Goal: Entertainment & Leisure: Consume media (video, audio)

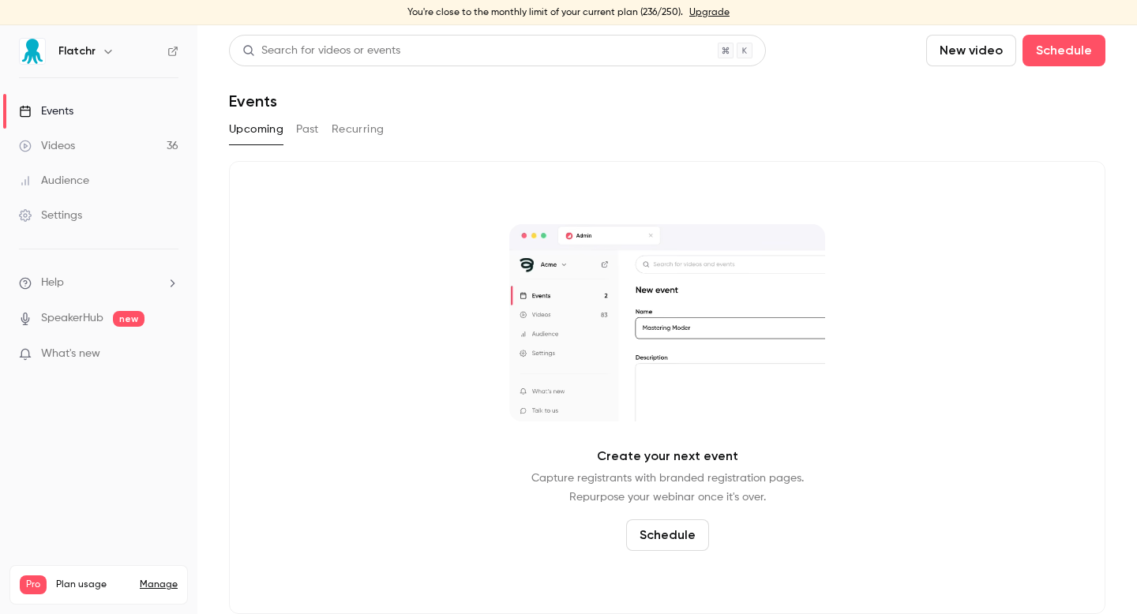
click at [100, 144] on link "Videos 36" at bounding box center [98, 146] width 197 height 35
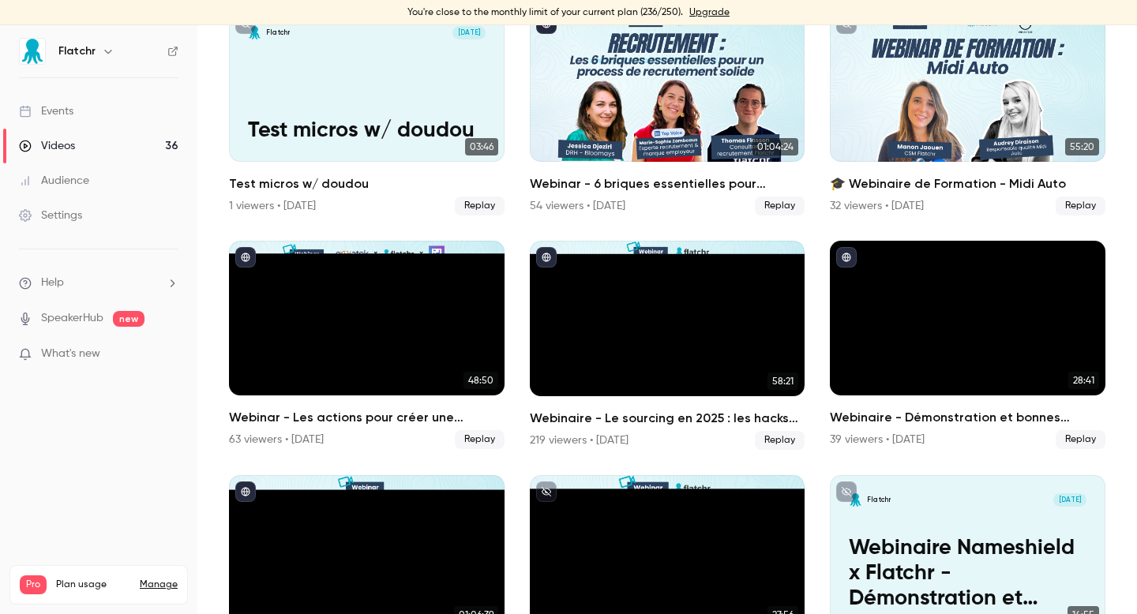
scroll to position [711, 0]
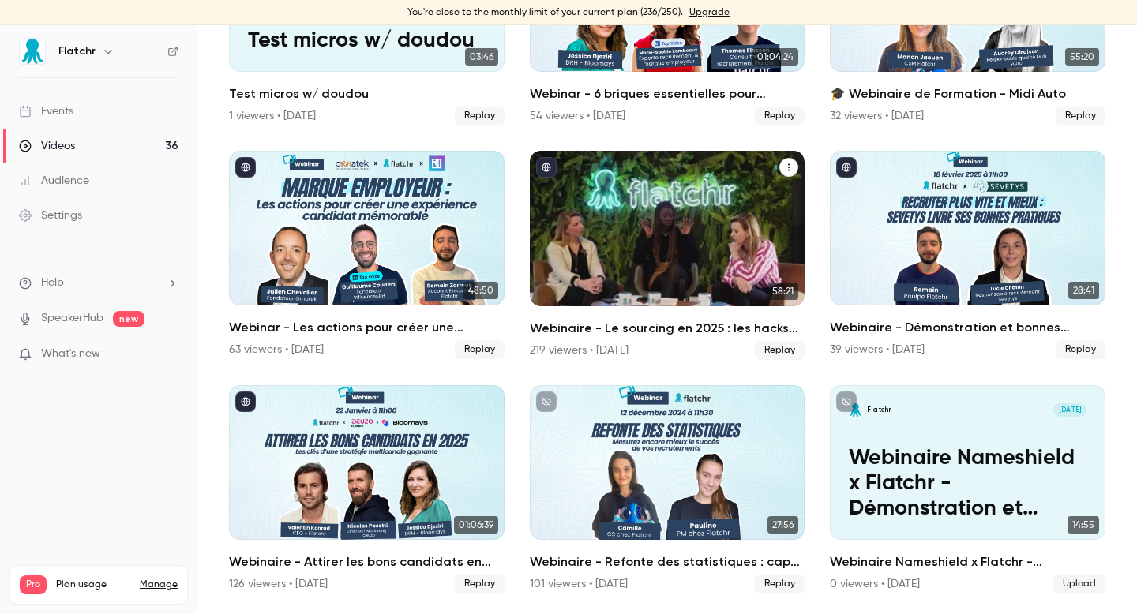
click at [638, 329] on h2 "Webinaire - Le sourcing en 2025 : les hacks qui vont changer votre façon de rec…" at bounding box center [667, 328] width 275 height 19
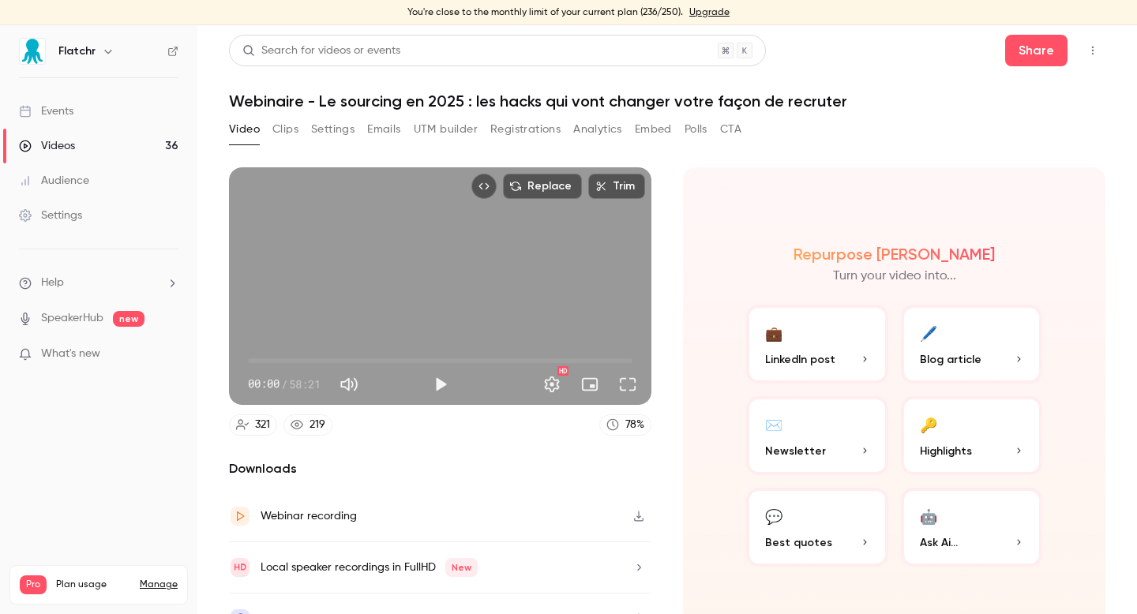
click at [391, 135] on button "Emails" at bounding box center [383, 129] width 33 height 25
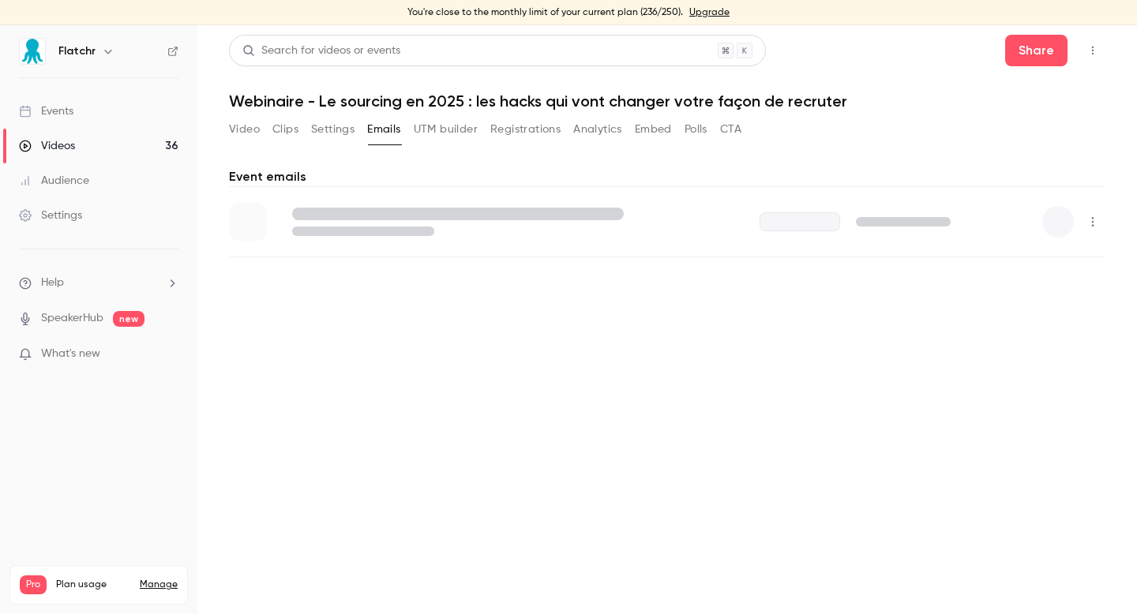
click at [447, 132] on button "UTM builder" at bounding box center [446, 129] width 64 height 25
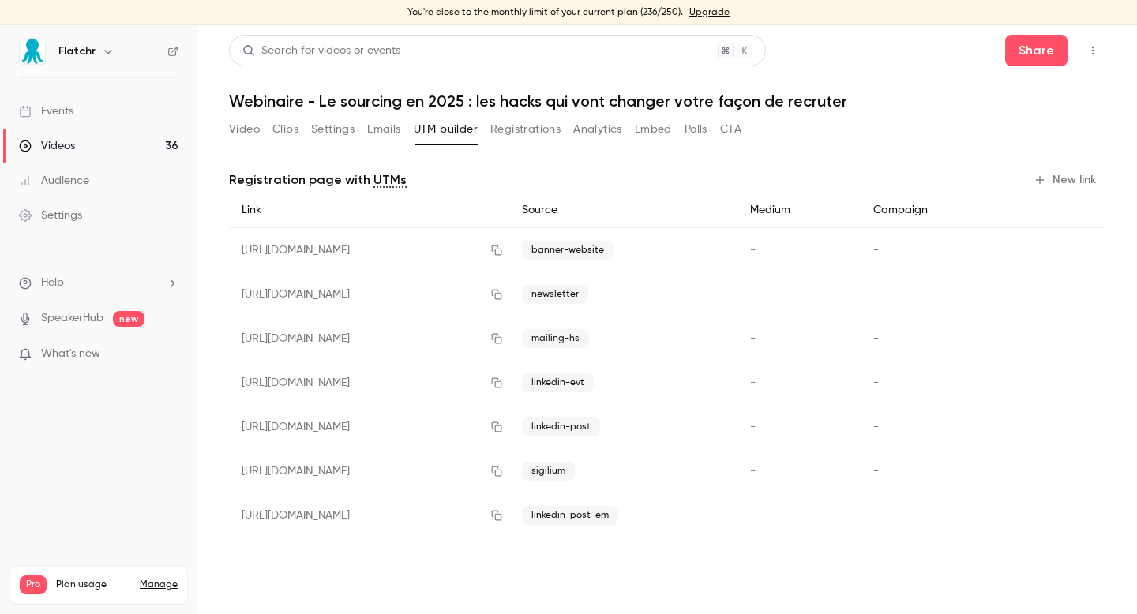
click at [260, 135] on div "Video Clips Settings Emails UTM builder Registrations Analytics Embed Polls CTA" at bounding box center [485, 129] width 512 height 25
click at [254, 133] on button "Video" at bounding box center [244, 129] width 31 height 25
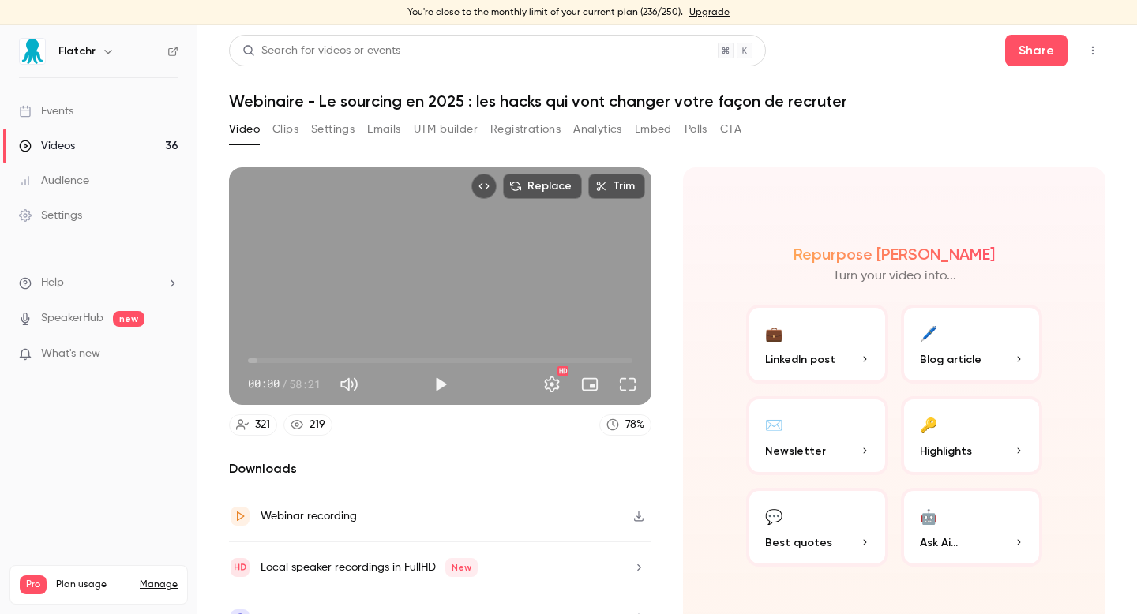
click at [455, 130] on button "UTM builder" at bounding box center [446, 129] width 64 height 25
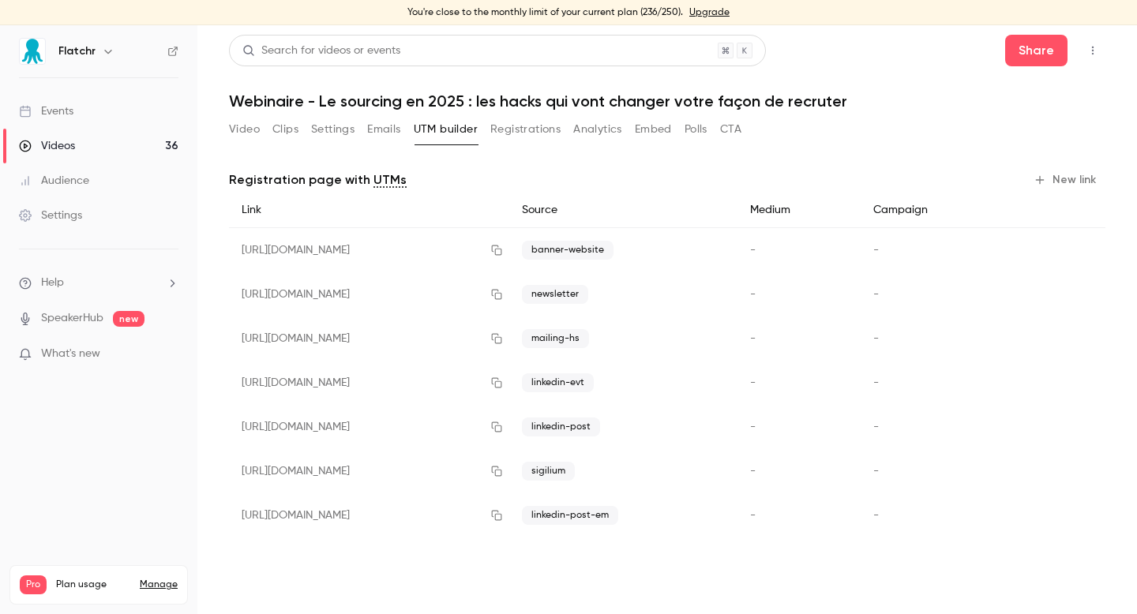
click at [290, 133] on button "Clips" at bounding box center [285, 129] width 26 height 25
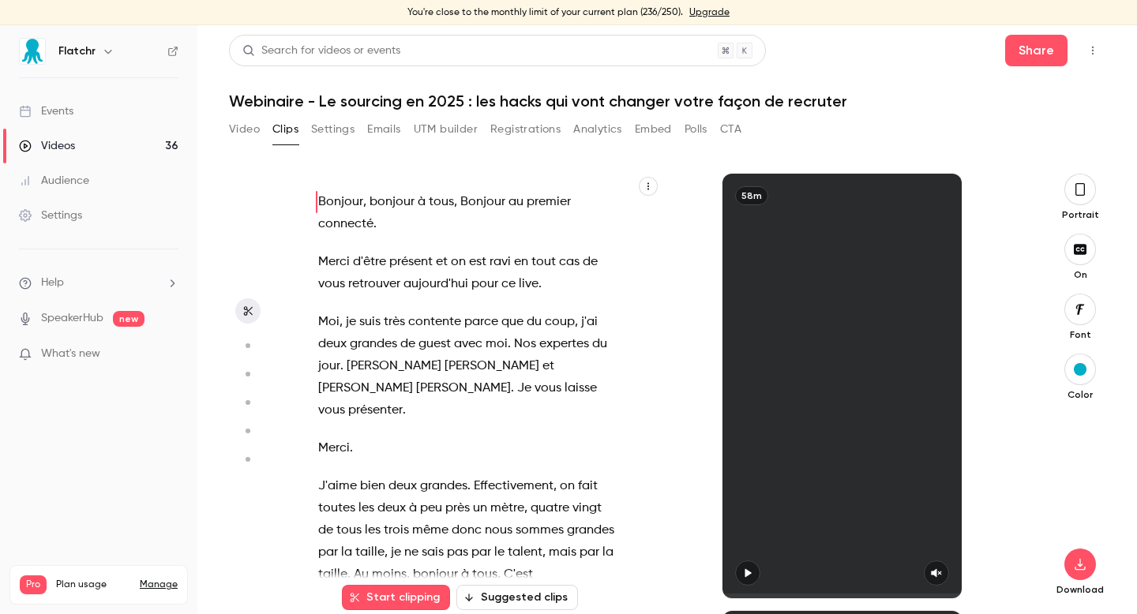
click at [253, 136] on button "Video" at bounding box center [244, 129] width 31 height 25
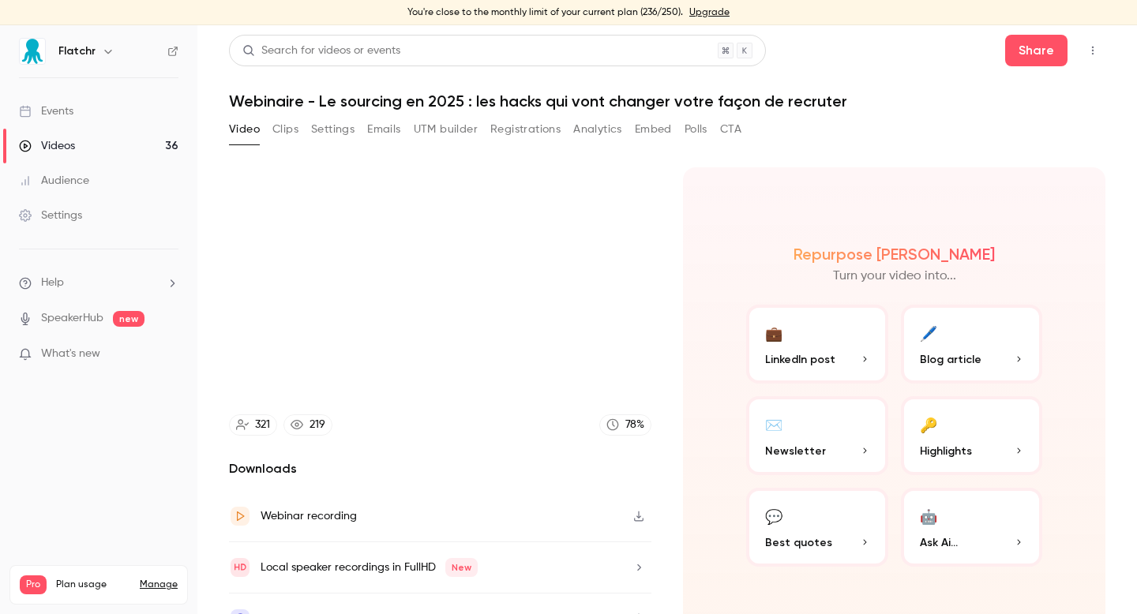
scroll to position [25, 0]
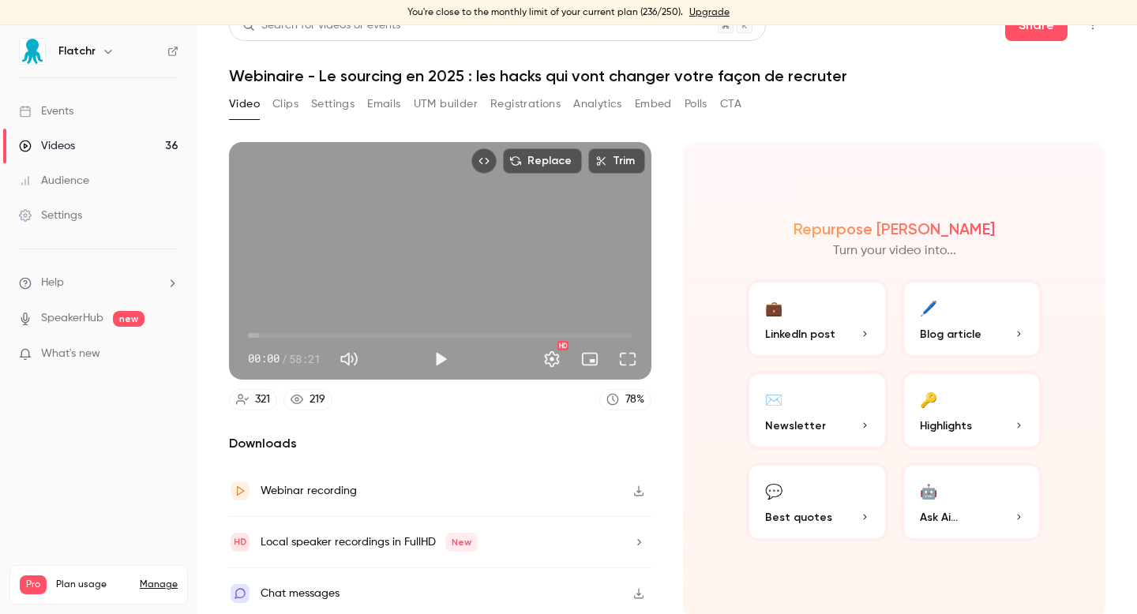
click at [293, 108] on button "Clips" at bounding box center [285, 104] width 26 height 25
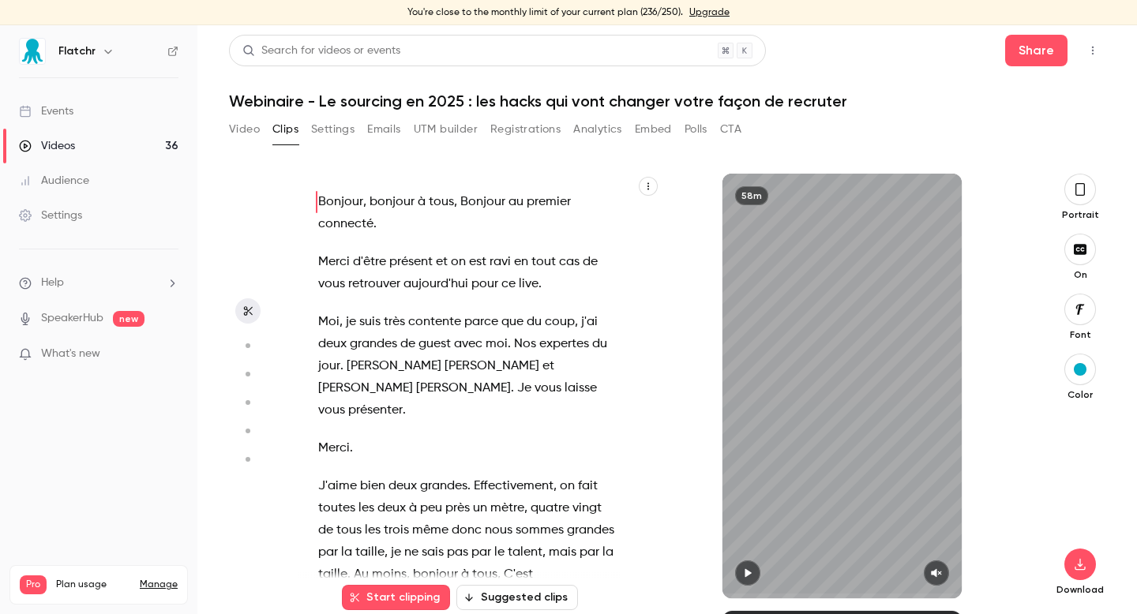
scroll to position [25, 0]
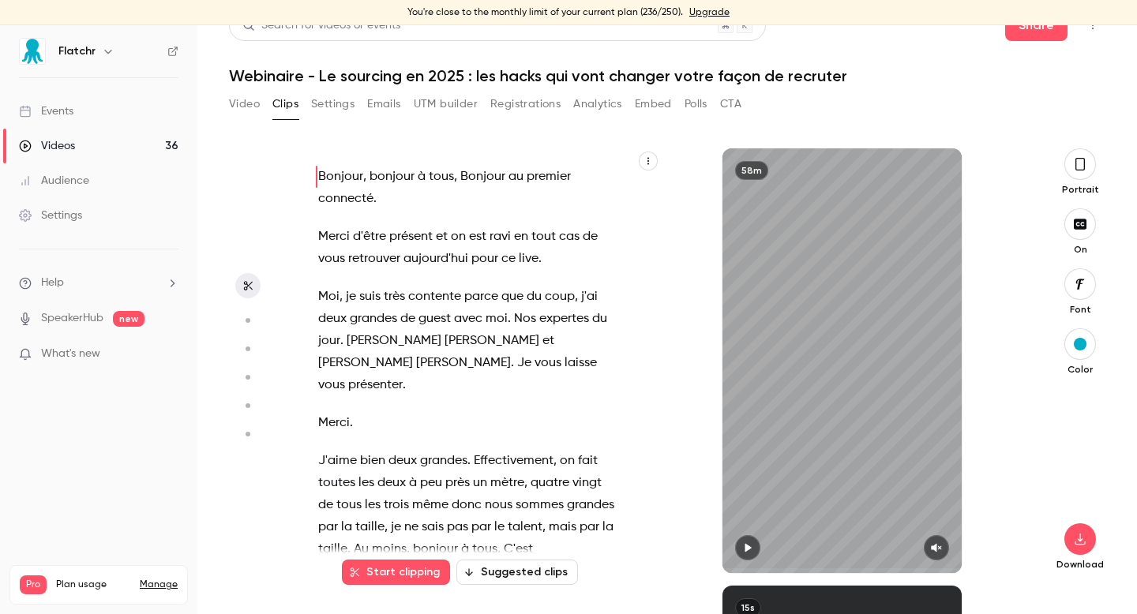
click at [245, 105] on button "Video" at bounding box center [244, 104] width 31 height 25
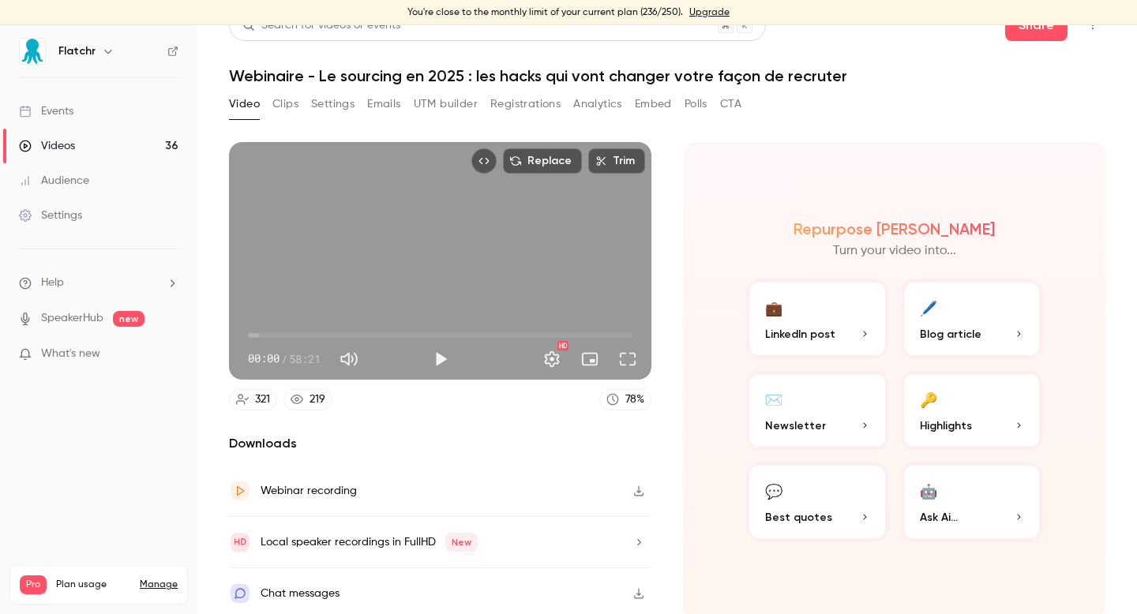
click at [275, 418] on div "Replace Trim 00:00 00:00 / 58:21 HD 321 219 78 % Downloads Webinar recording Lo…" at bounding box center [440, 380] width 422 height 477
click at [459, 115] on button "UTM builder" at bounding box center [446, 104] width 64 height 25
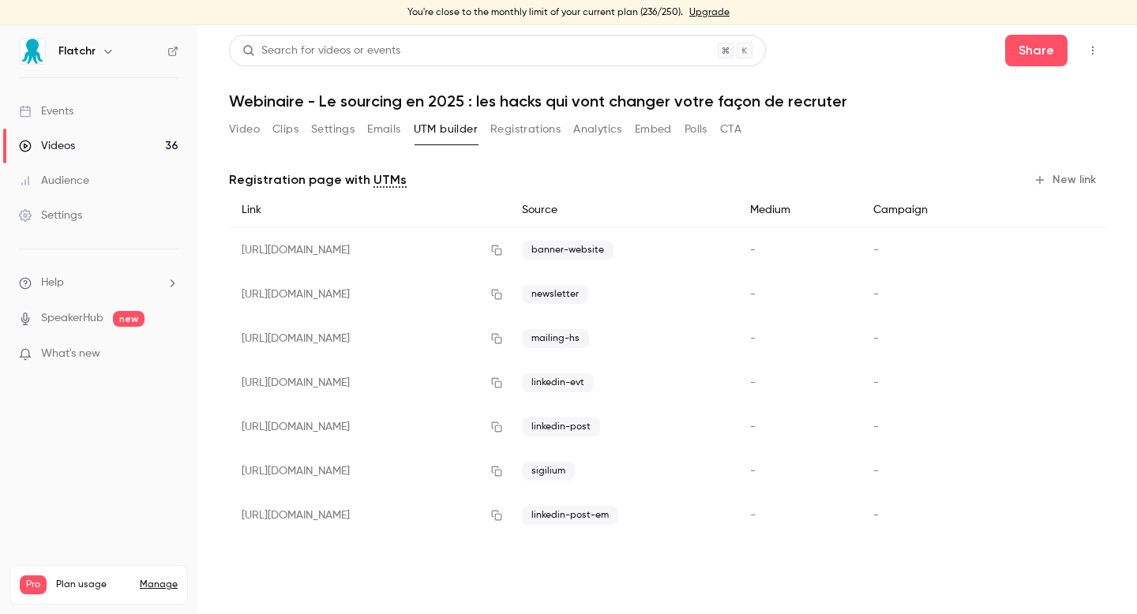
click at [513, 133] on button "Registrations" at bounding box center [525, 129] width 70 height 25
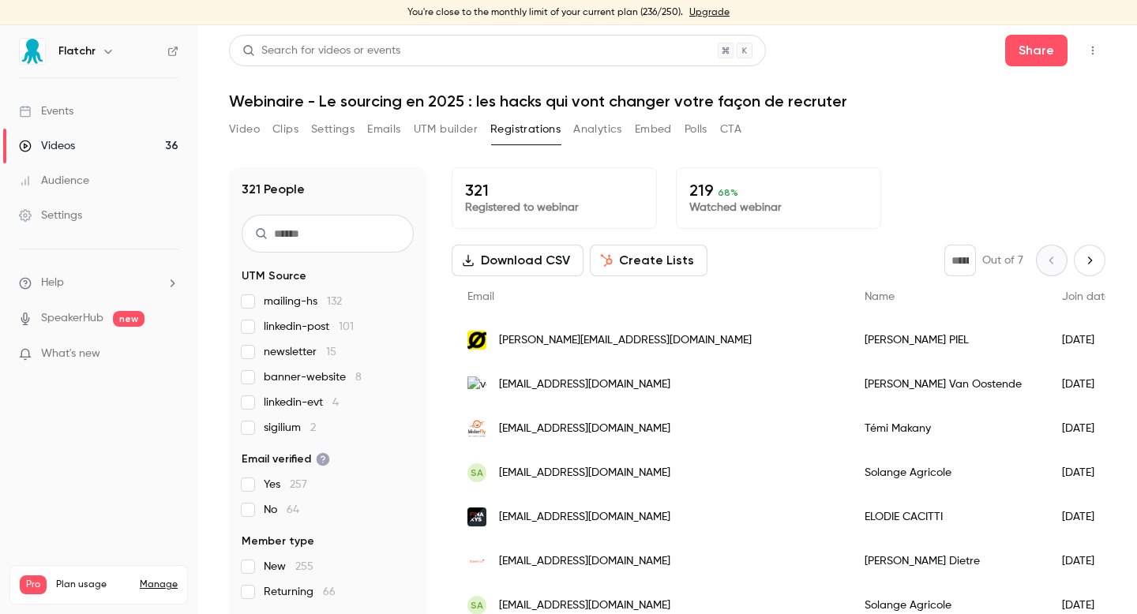
click at [599, 128] on button "Analytics" at bounding box center [597, 129] width 49 height 25
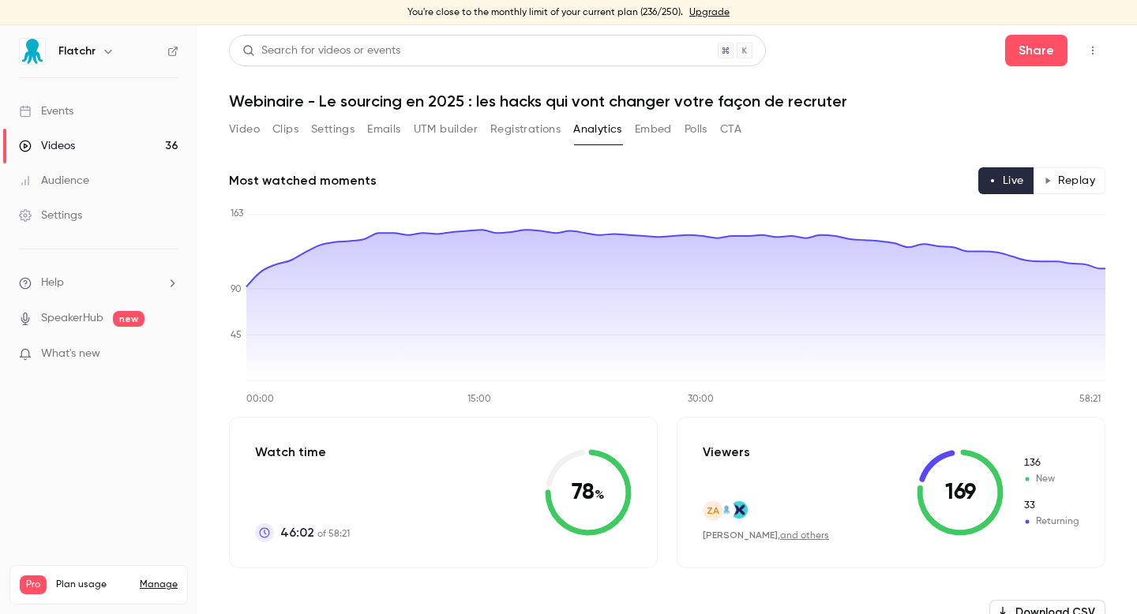
click at [428, 125] on button "UTM builder" at bounding box center [446, 129] width 64 height 25
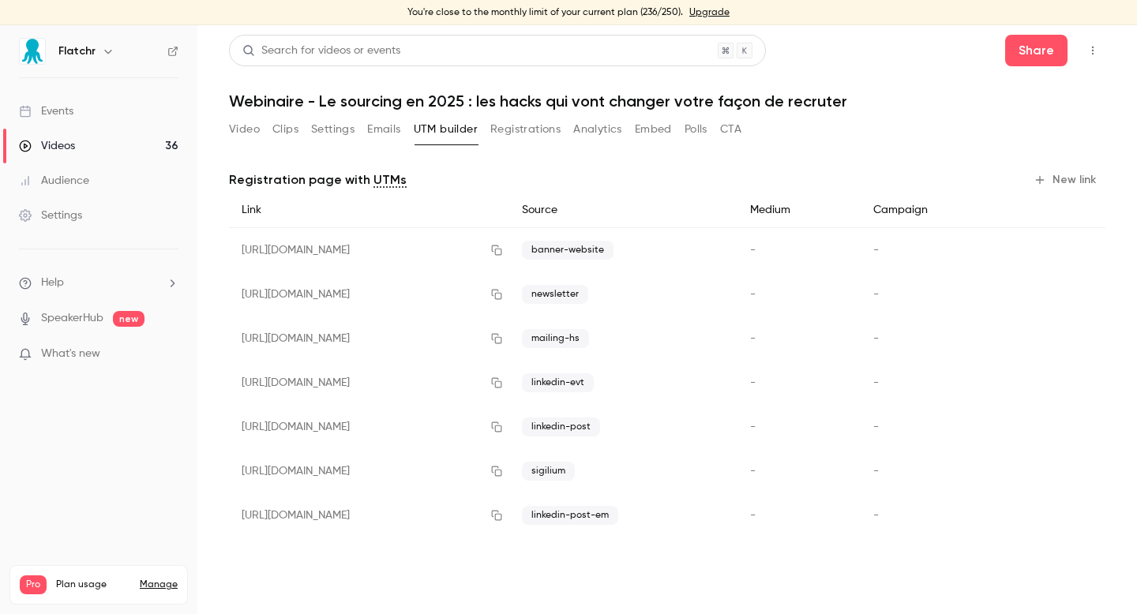
click at [253, 129] on button "Video" at bounding box center [244, 129] width 31 height 25
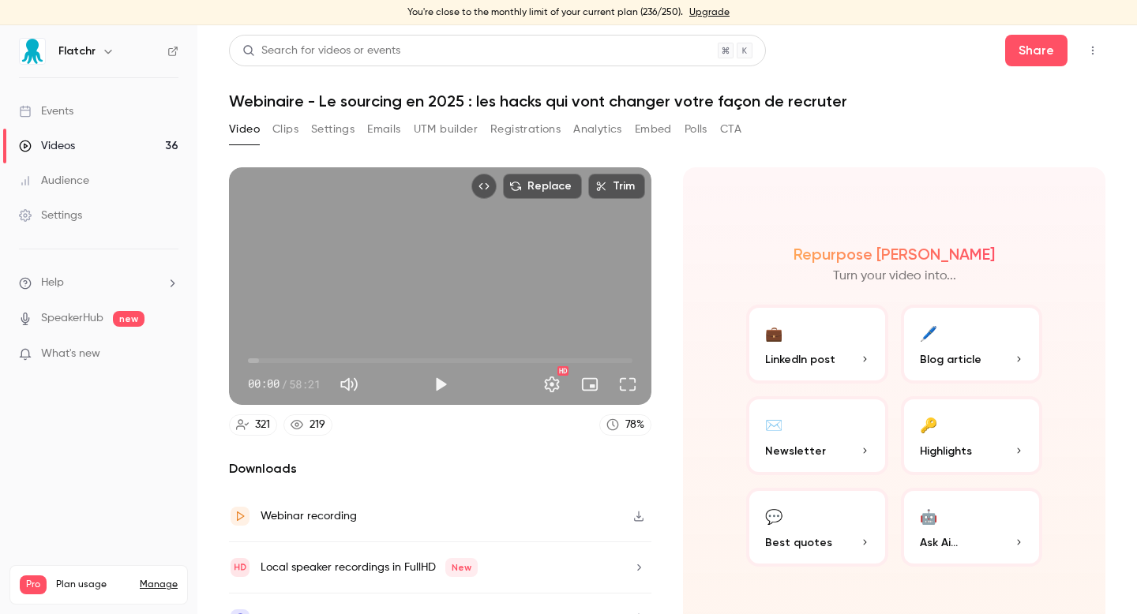
click at [302, 444] on div "Replace Trim 00:00 00:00 / 58:21 HD 321 219 78 % Downloads Webinar recording Lo…" at bounding box center [440, 405] width 422 height 477
drag, startPoint x: 316, startPoint y: 478, endPoint x: 227, endPoint y: 466, distance: 90.0
click at [227, 466] on main "Search for videos or events Share Webinaire - Le sourcing en 2025 : les hacks q…" at bounding box center [666, 319] width 939 height 589
click at [263, 466] on h2 "Downloads" at bounding box center [440, 468] width 422 height 19
click at [269, 147] on div "Video Clips Settings Emails UTM builder Registrations Analytics Embed Polls CTA" at bounding box center [485, 133] width 512 height 32
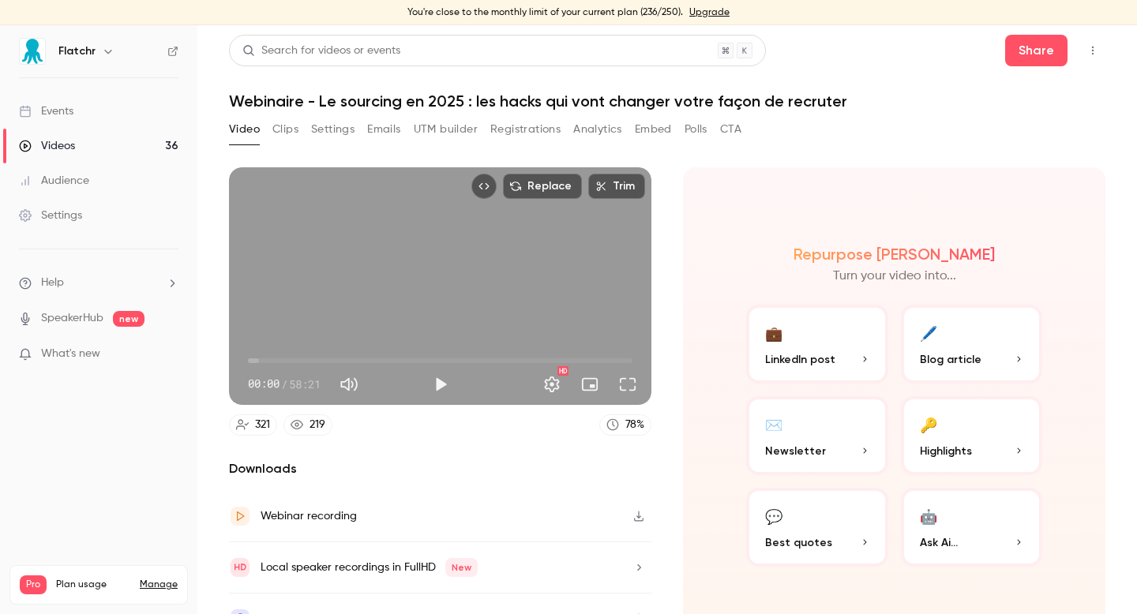
click at [283, 125] on button "Clips" at bounding box center [285, 129] width 26 height 25
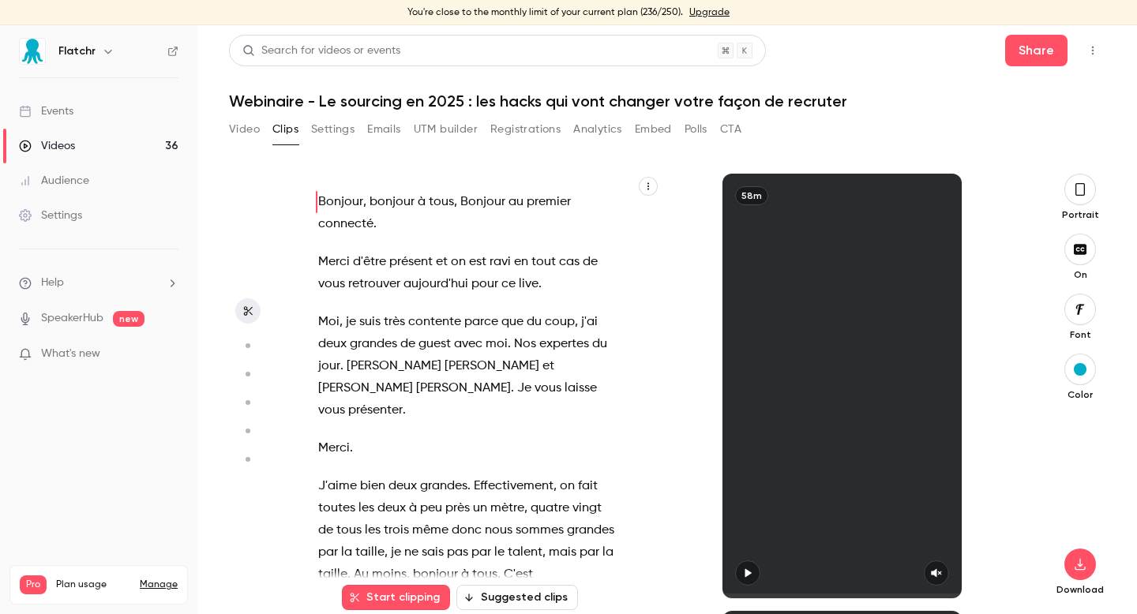
scroll to position [18, 0]
